Goal: Transaction & Acquisition: Purchase product/service

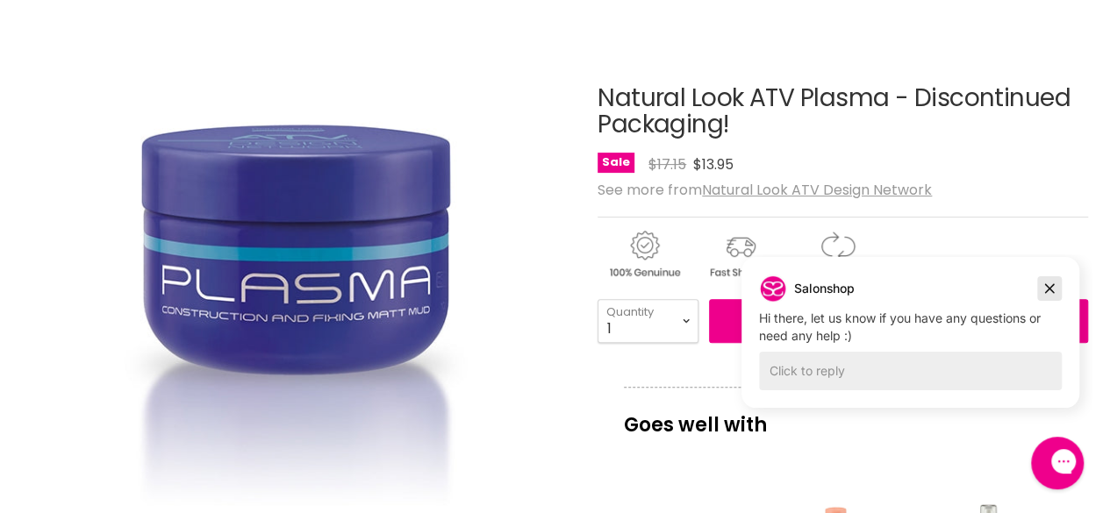
click at [1058, 295] on button "Dismiss campaign" at bounding box center [1049, 288] width 25 height 25
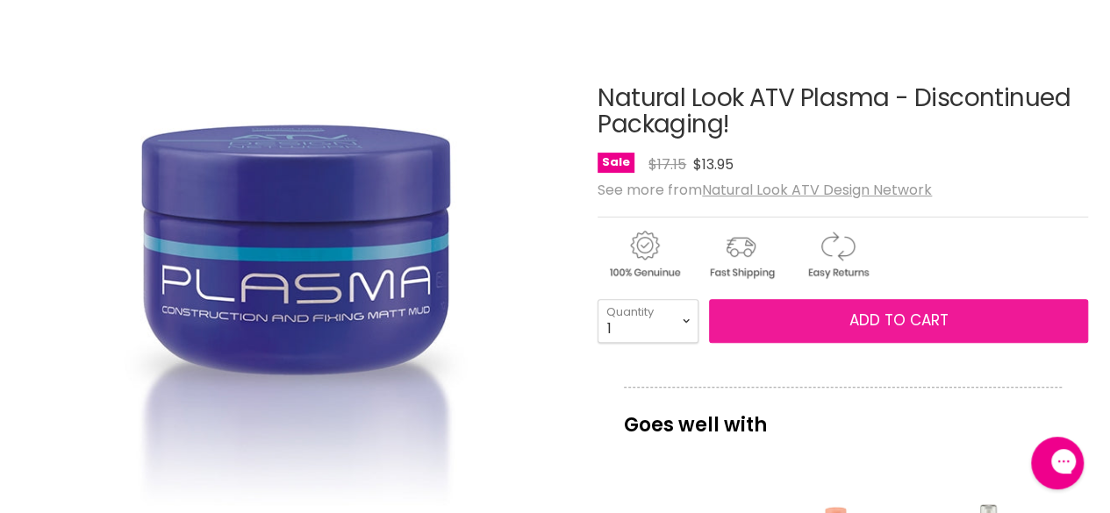
click at [955, 322] on button "Add to cart" at bounding box center [898, 321] width 379 height 44
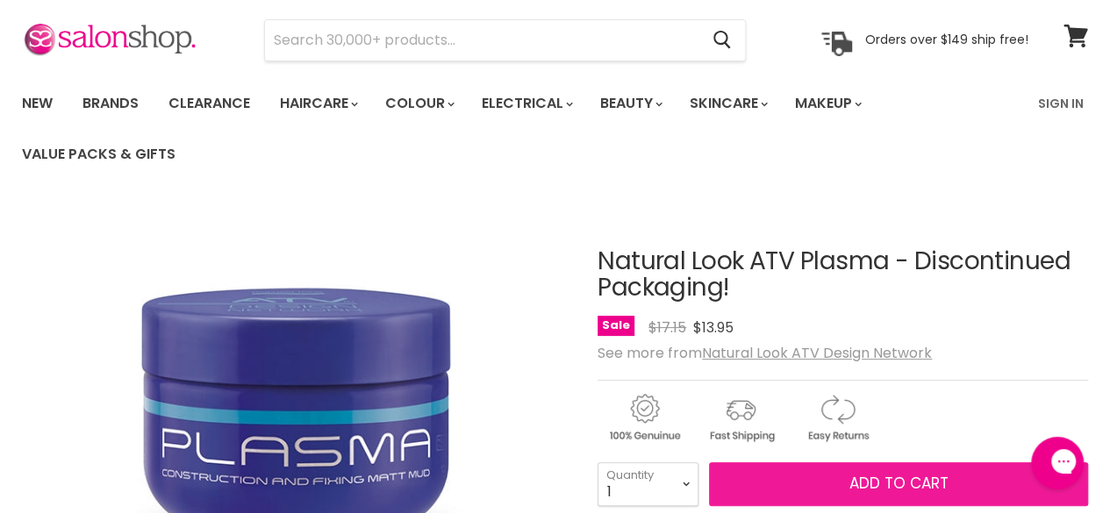
scroll to position [58, 0]
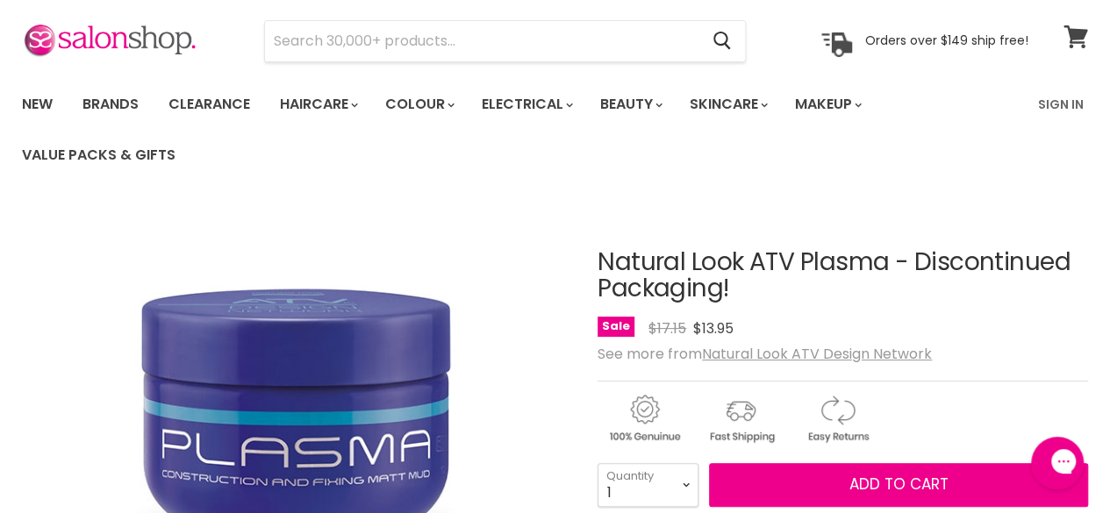
click at [1078, 40] on icon at bounding box center [1076, 36] width 24 height 23
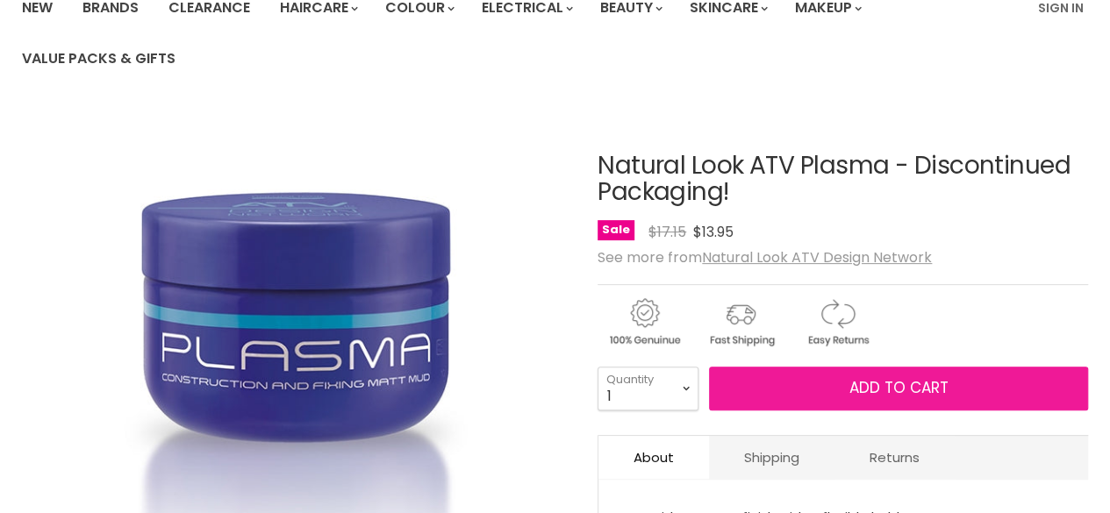
click at [885, 387] on span "Add to cart" at bounding box center [898, 387] width 99 height 21
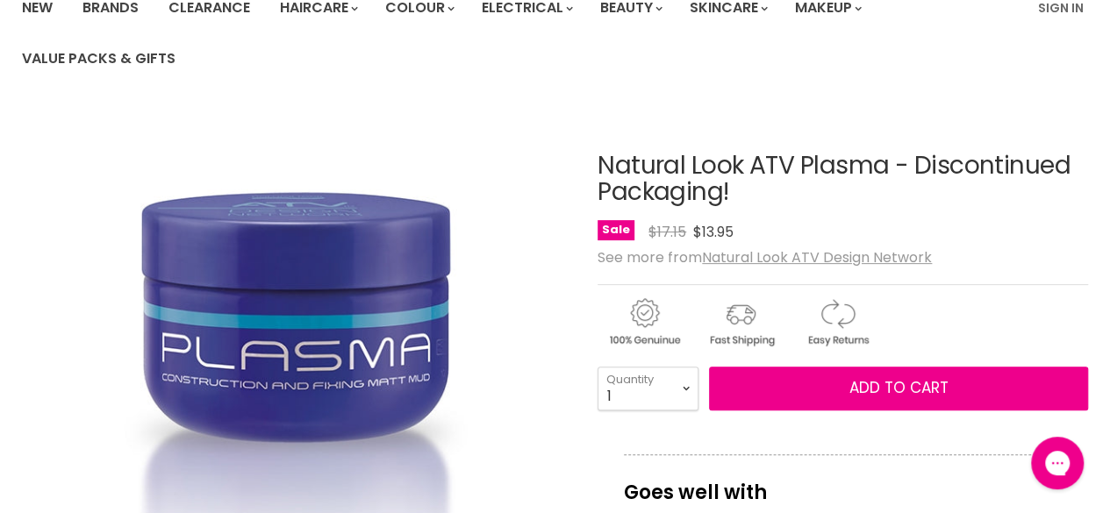
click at [384, 248] on img "Natural Look ATV Plasma - Discontinued Packaging! image. Click or Scroll to Zoo…" at bounding box center [296, 383] width 366 height 549
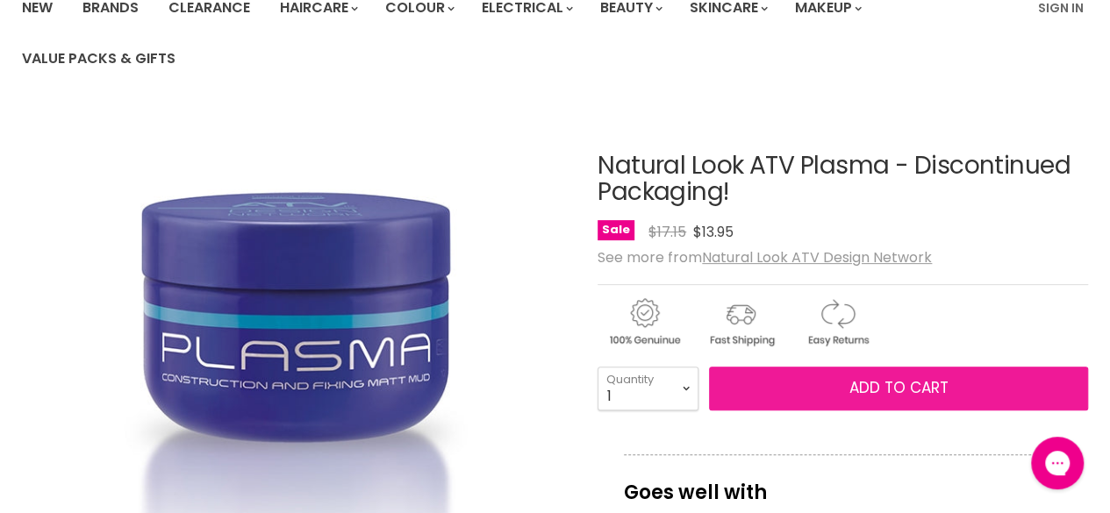
click at [920, 401] on button "Add to cart" at bounding box center [898, 389] width 379 height 44
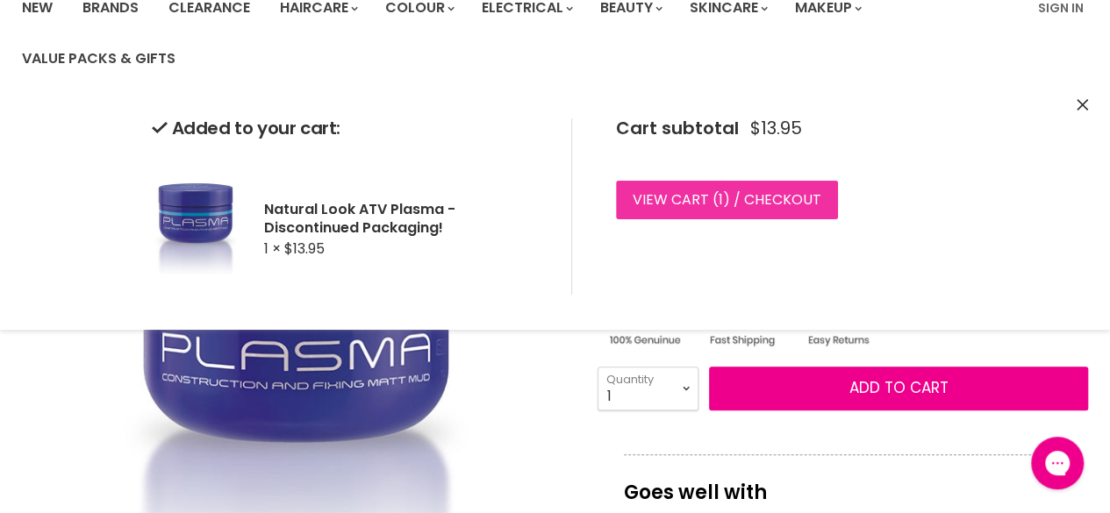
click at [700, 204] on link "View cart ( 1 ) / Checkout" at bounding box center [727, 200] width 222 height 39
